Goal: Task Accomplishment & Management: Use online tool/utility

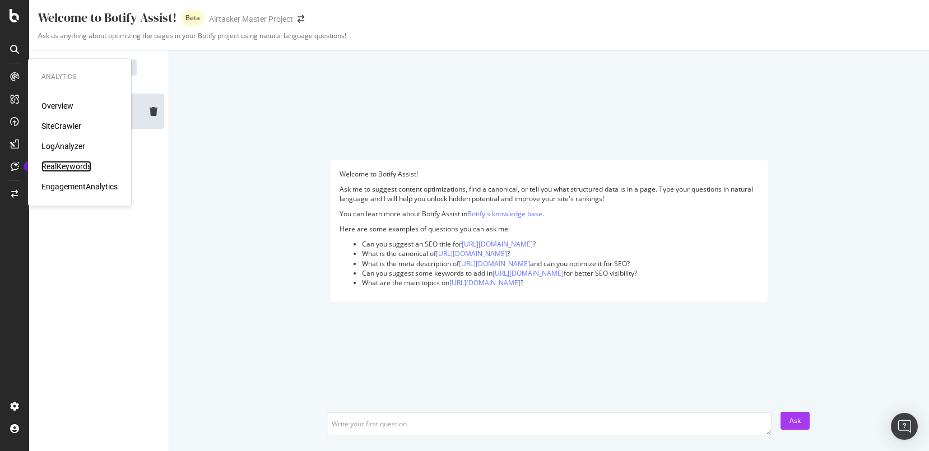
click at [75, 165] on div "RealKeywords" at bounding box center [66, 166] width 50 height 11
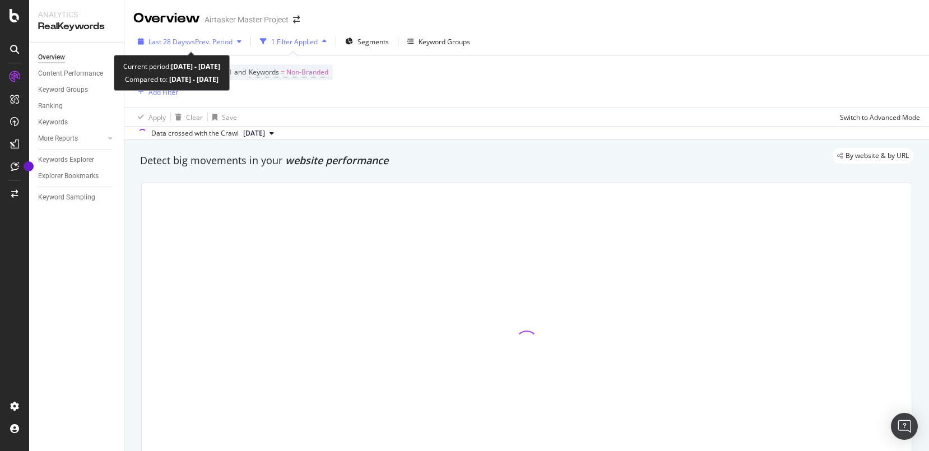
click at [212, 43] on span "vs Prev. Period" at bounding box center [210, 42] width 44 height 10
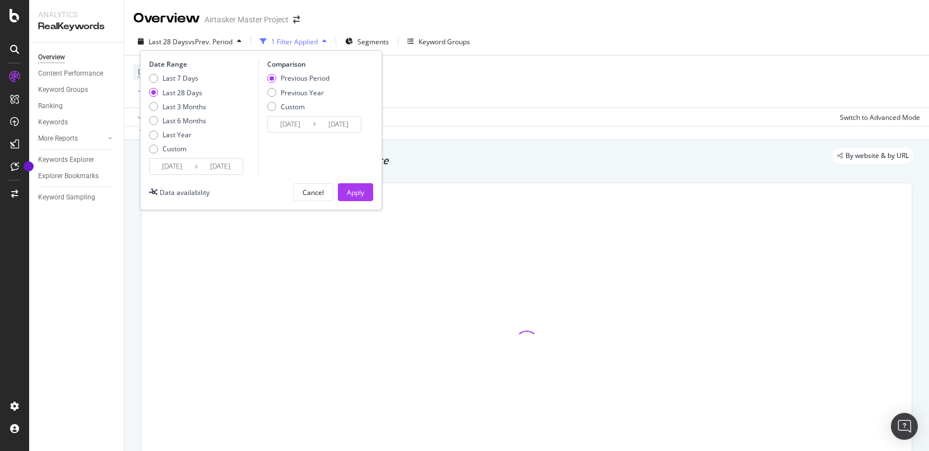
click at [186, 167] on input "[DATE]" at bounding box center [172, 167] width 45 height 16
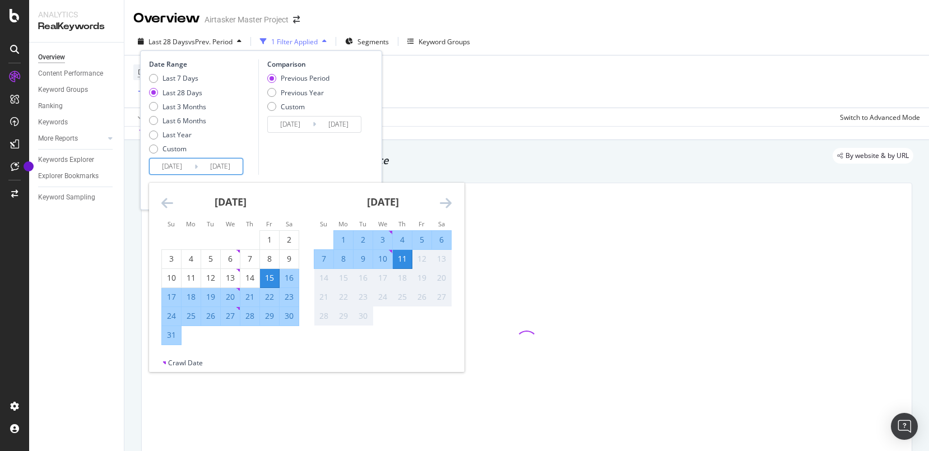
click at [169, 199] on icon "Move backward to switch to the previous month." at bounding box center [167, 202] width 12 height 13
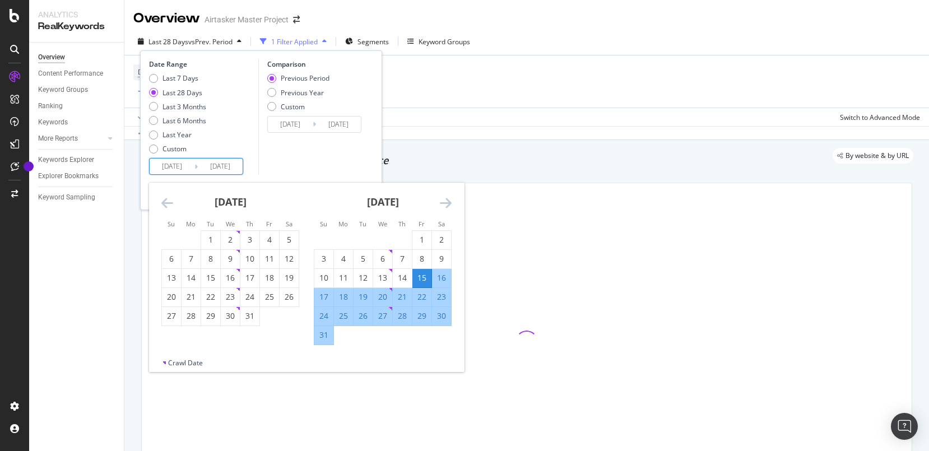
click at [169, 199] on icon "Move backward to switch to the previous month." at bounding box center [167, 202] width 12 height 13
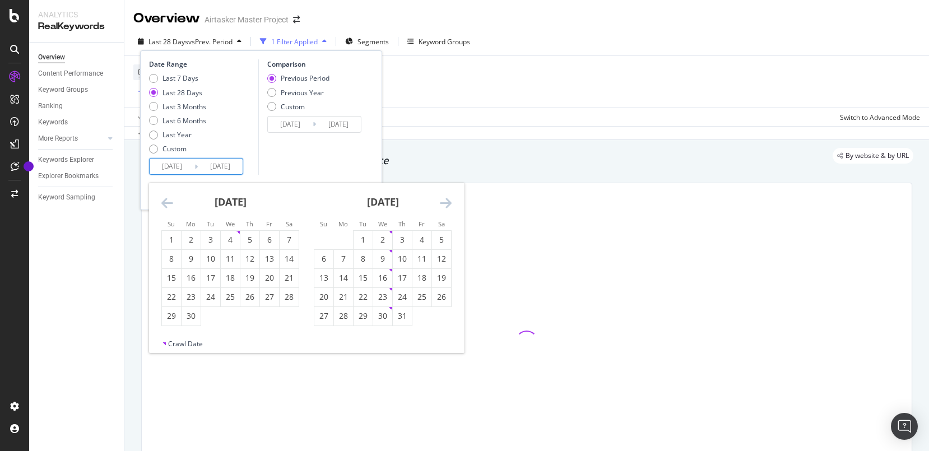
click at [169, 199] on icon "Move backward to switch to the previous month." at bounding box center [167, 202] width 12 height 13
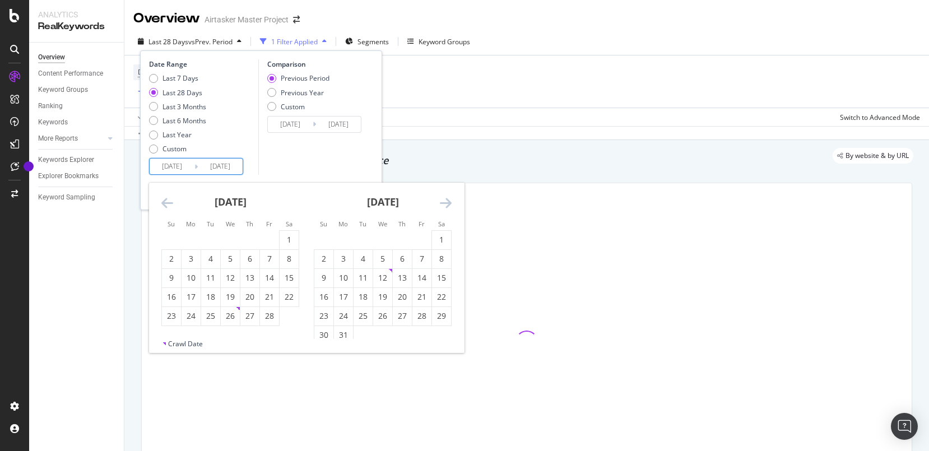
click at [169, 199] on icon "Move backward to switch to the previous month." at bounding box center [167, 202] width 12 height 13
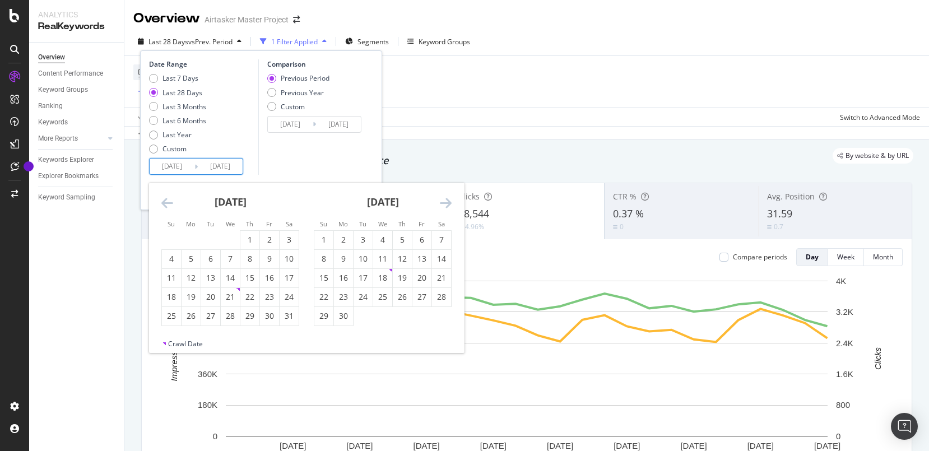
click at [169, 199] on icon "Move backward to switch to the previous month." at bounding box center [167, 202] width 12 height 13
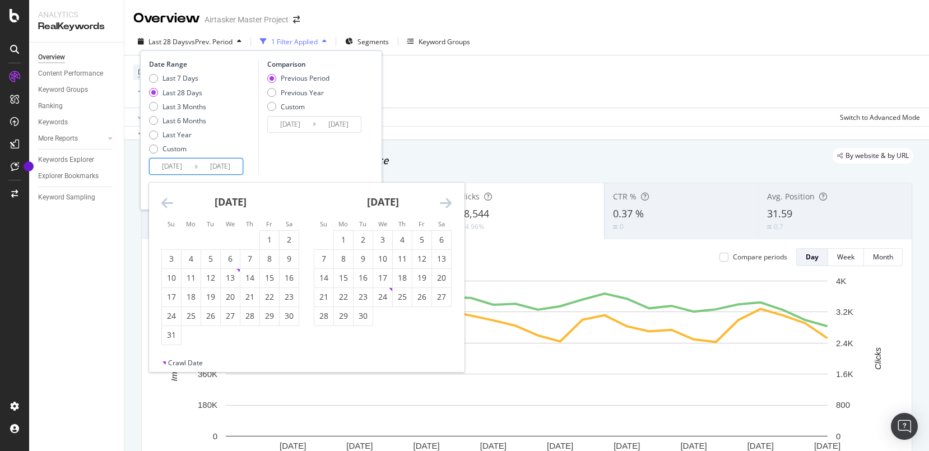
click at [169, 199] on icon "Move backward to switch to the previous month." at bounding box center [167, 202] width 12 height 13
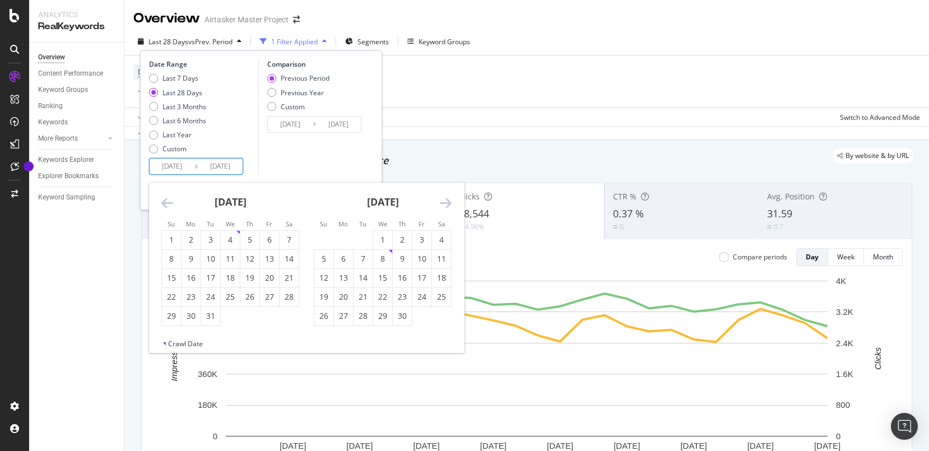
click at [169, 199] on icon "Move backward to switch to the previous month." at bounding box center [167, 202] width 12 height 13
click at [288, 277] on div "17" at bounding box center [289, 277] width 19 height 11
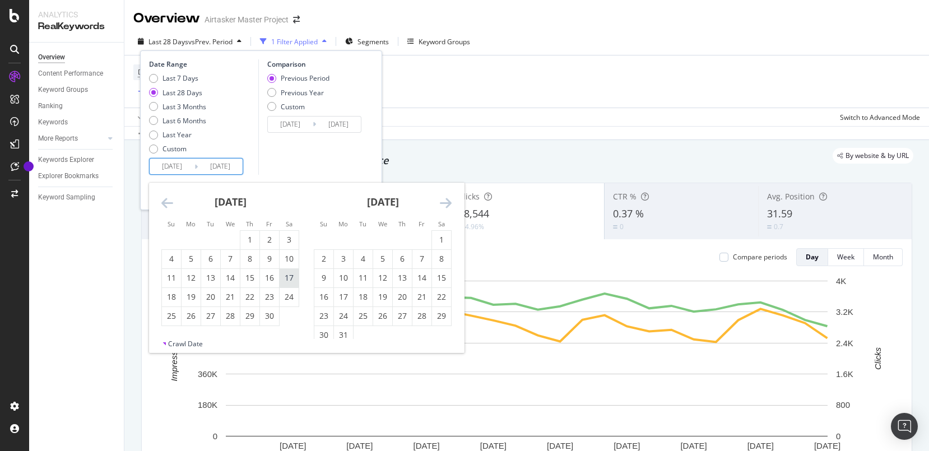
type input "[DATE]"
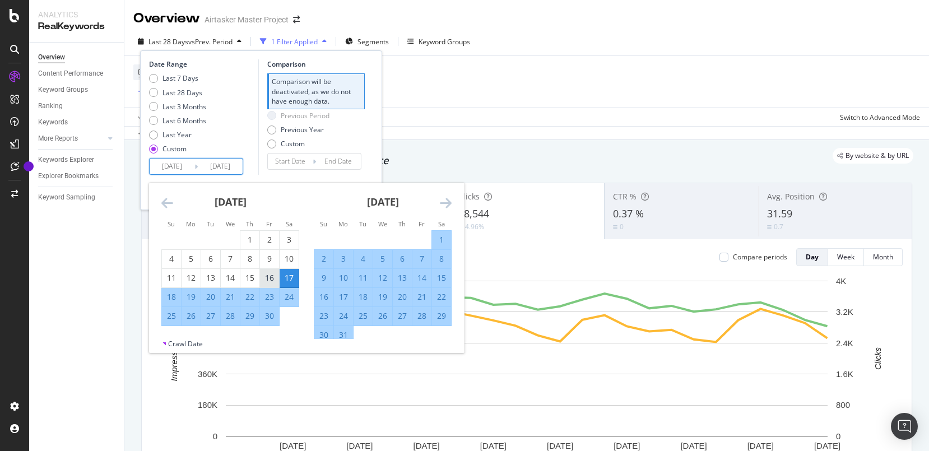
click at [268, 274] on div "16" at bounding box center [269, 277] width 19 height 11
type input "[DATE]"
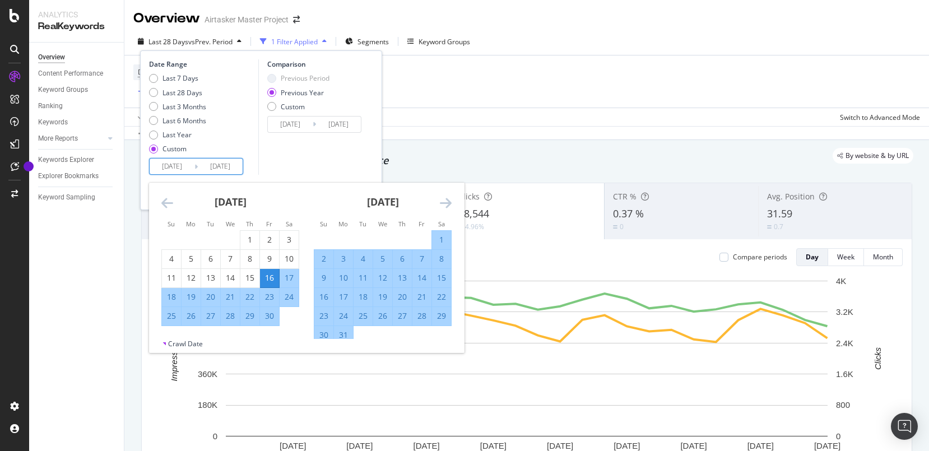
click at [165, 201] on icon "Move backward to switch to the previous month." at bounding box center [167, 202] width 12 height 13
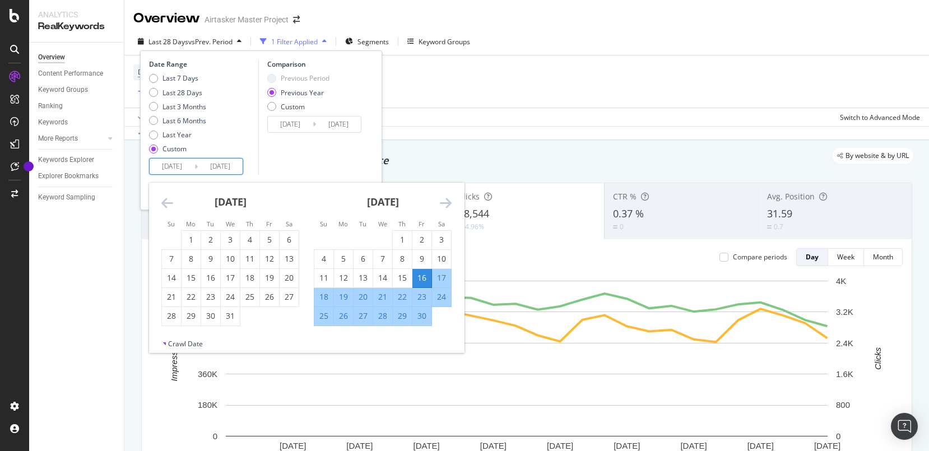
click at [450, 201] on icon "Move forward to switch to the next month." at bounding box center [446, 202] width 12 height 13
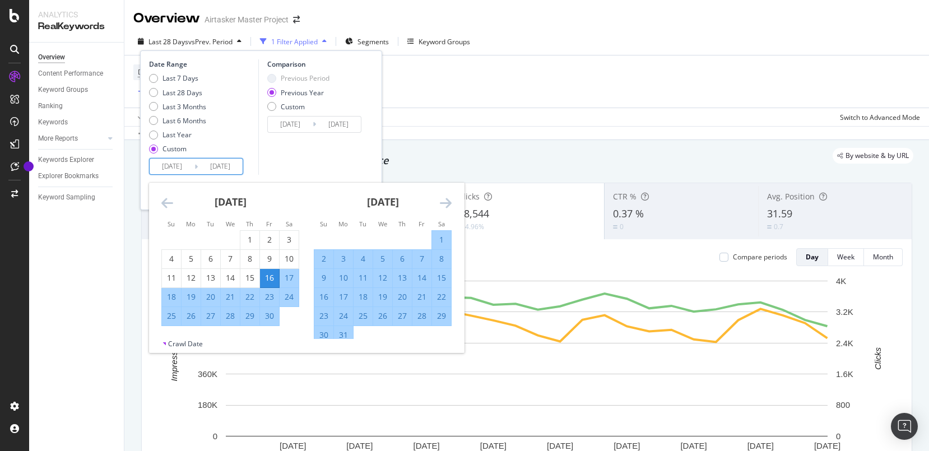
click at [249, 296] on div "22" at bounding box center [249, 296] width 19 height 11
type input "[DATE]"
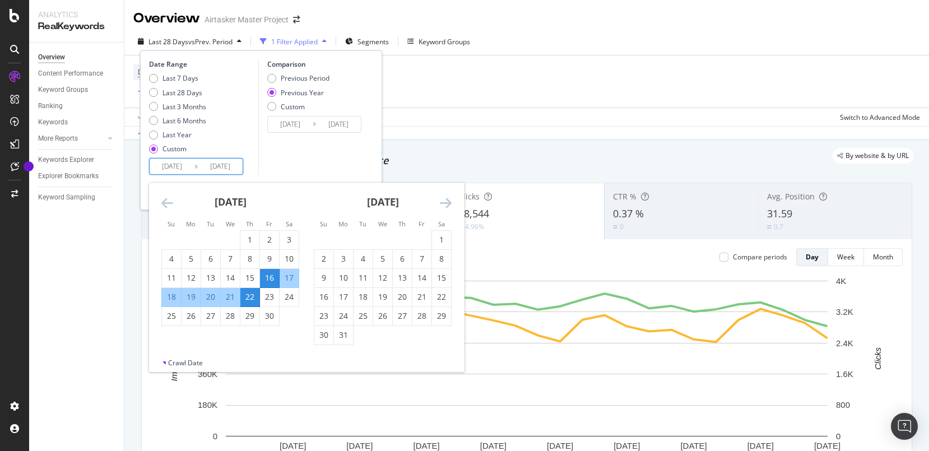
click at [183, 161] on input "[DATE]" at bounding box center [172, 167] width 45 height 16
click at [310, 156] on div "Comparison Previous Period Previous Year Custom [DATE] Navigate forward to inte…" at bounding box center [311, 116] width 106 height 115
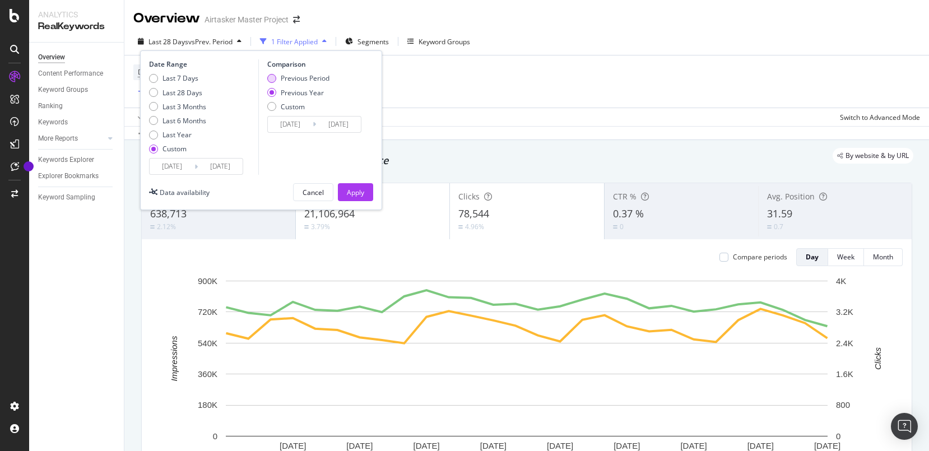
click at [273, 77] on div "Previous Period" at bounding box center [271, 78] width 9 height 9
type input "[DATE]"
click at [352, 192] on div "Apply" at bounding box center [355, 193] width 17 height 10
